Goal: Information Seeking & Learning: Learn about a topic

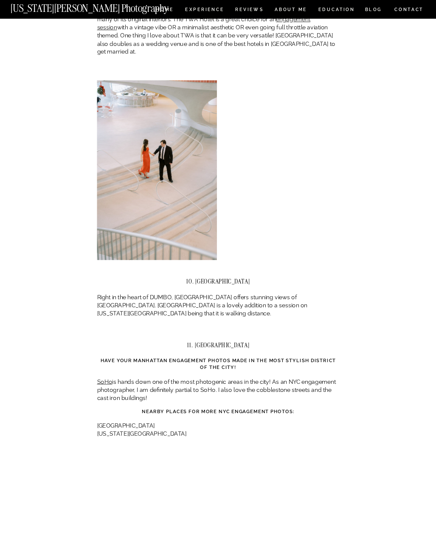
scroll to position [2934, 0]
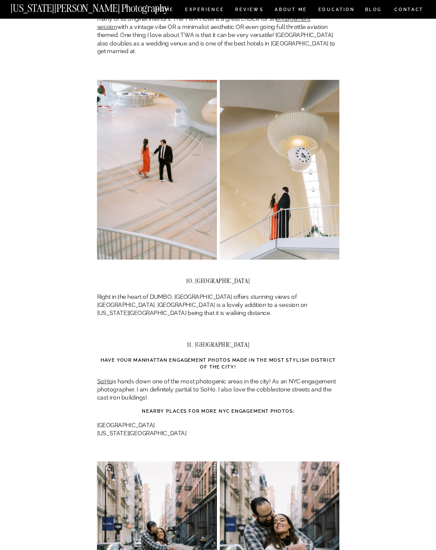
drag, startPoint x: 198, startPoint y: 195, endPoint x: 359, endPoint y: 239, distance: 166.1
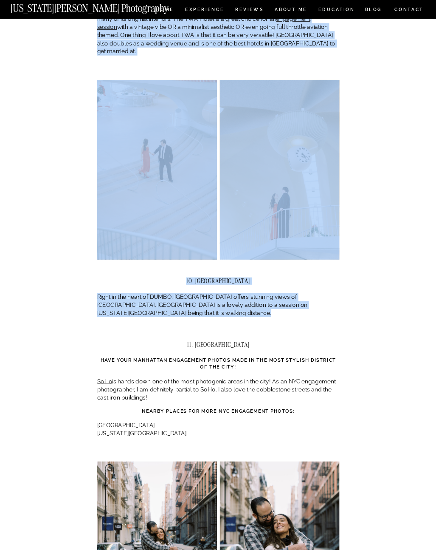
drag, startPoint x: 231, startPoint y: 236, endPoint x: 90, endPoint y: 212, distance: 142.8
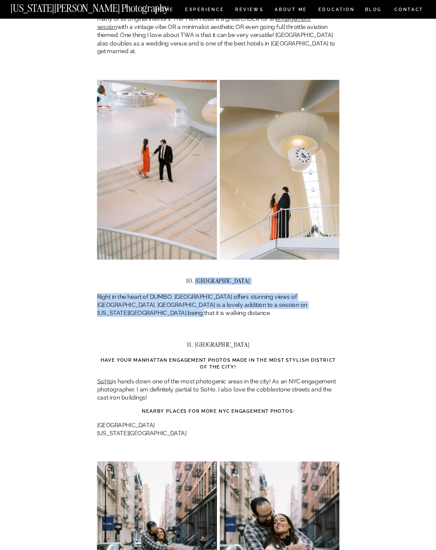
drag, startPoint x: 206, startPoint y: 194, endPoint x: 282, endPoint y: 232, distance: 84.7
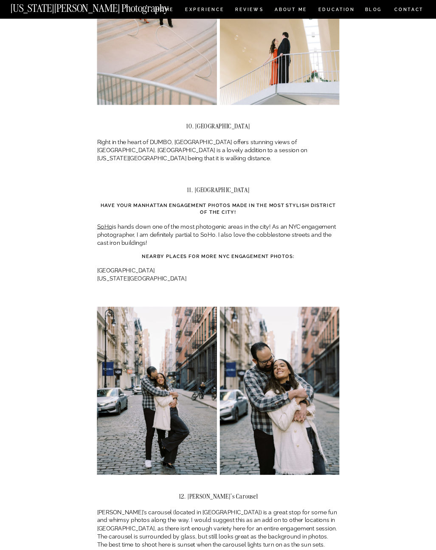
scroll to position [3094, 0]
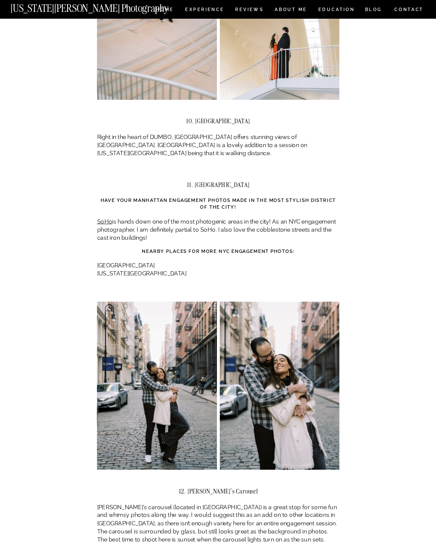
drag, startPoint x: 168, startPoint y: 138, endPoint x: 348, endPoint y: 156, distance: 180.6
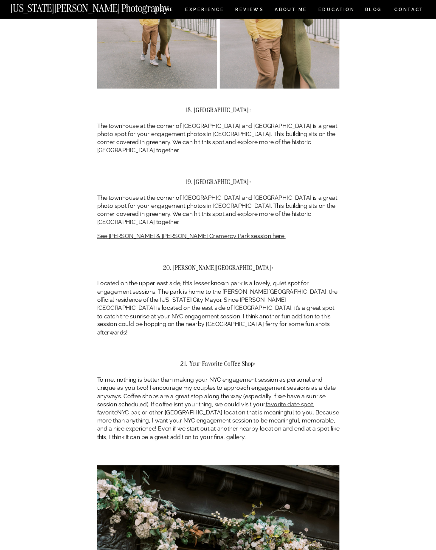
scroll to position [5078, 0]
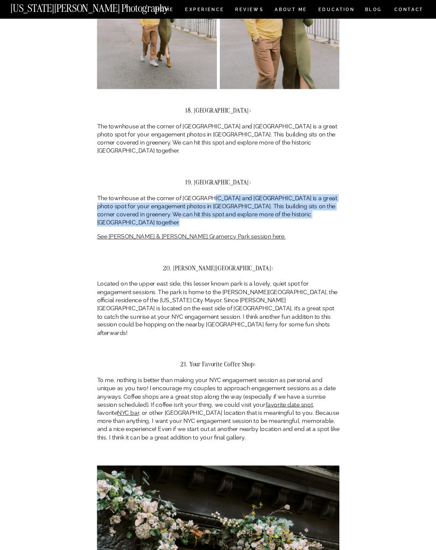
drag, startPoint x: 226, startPoint y: 89, endPoint x: 311, endPoint y: 110, distance: 87.5
click at [334, 194] on p "The townhouse at the corner of [GEOGRAPHIC_DATA] and [GEOGRAPHIC_DATA] is a gre…" at bounding box center [218, 210] width 243 height 33
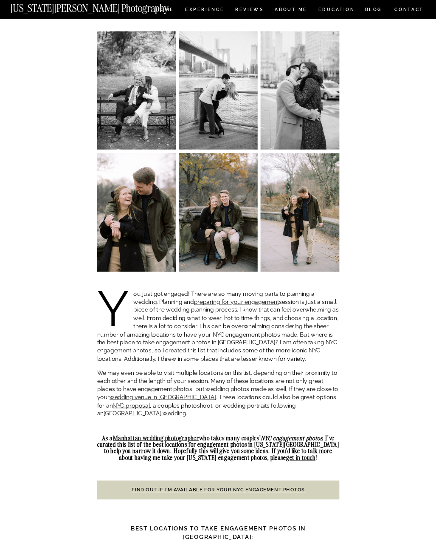
scroll to position [147, 0]
